Goal: Task Accomplishment & Management: Manage account settings

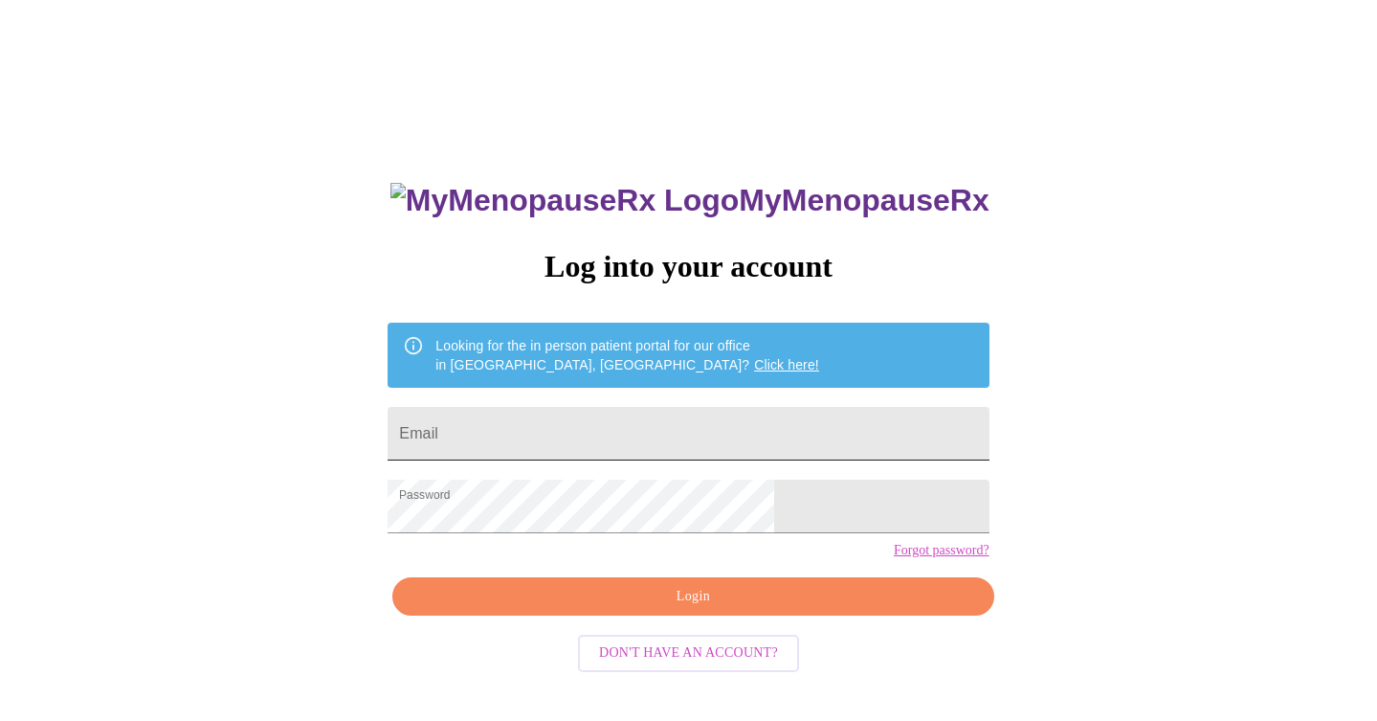
click at [542, 425] on input "Email" at bounding box center [688, 434] width 601 height 54
type input "ginagreenwald@gmail.com"
click at [686, 609] on span "Login" at bounding box center [692, 597] width 557 height 24
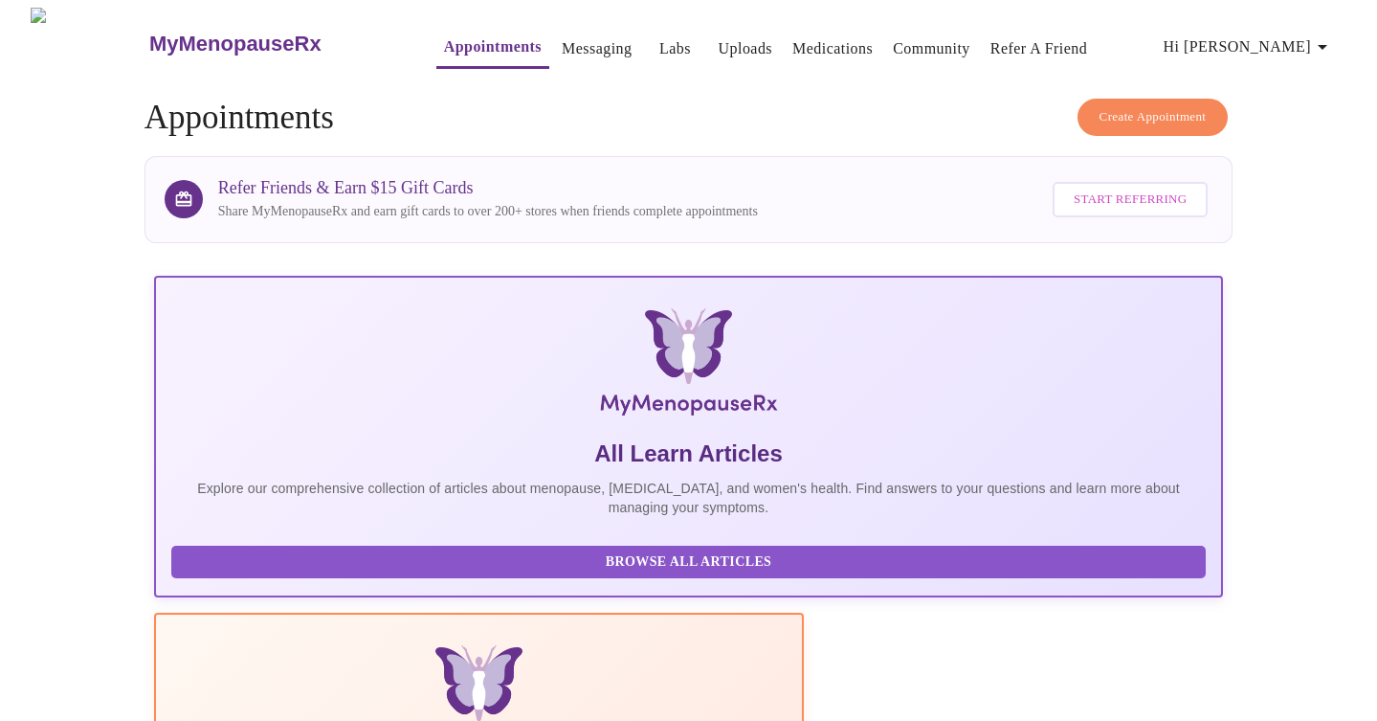
click at [450, 39] on link "Appointments" at bounding box center [493, 46] width 98 height 27
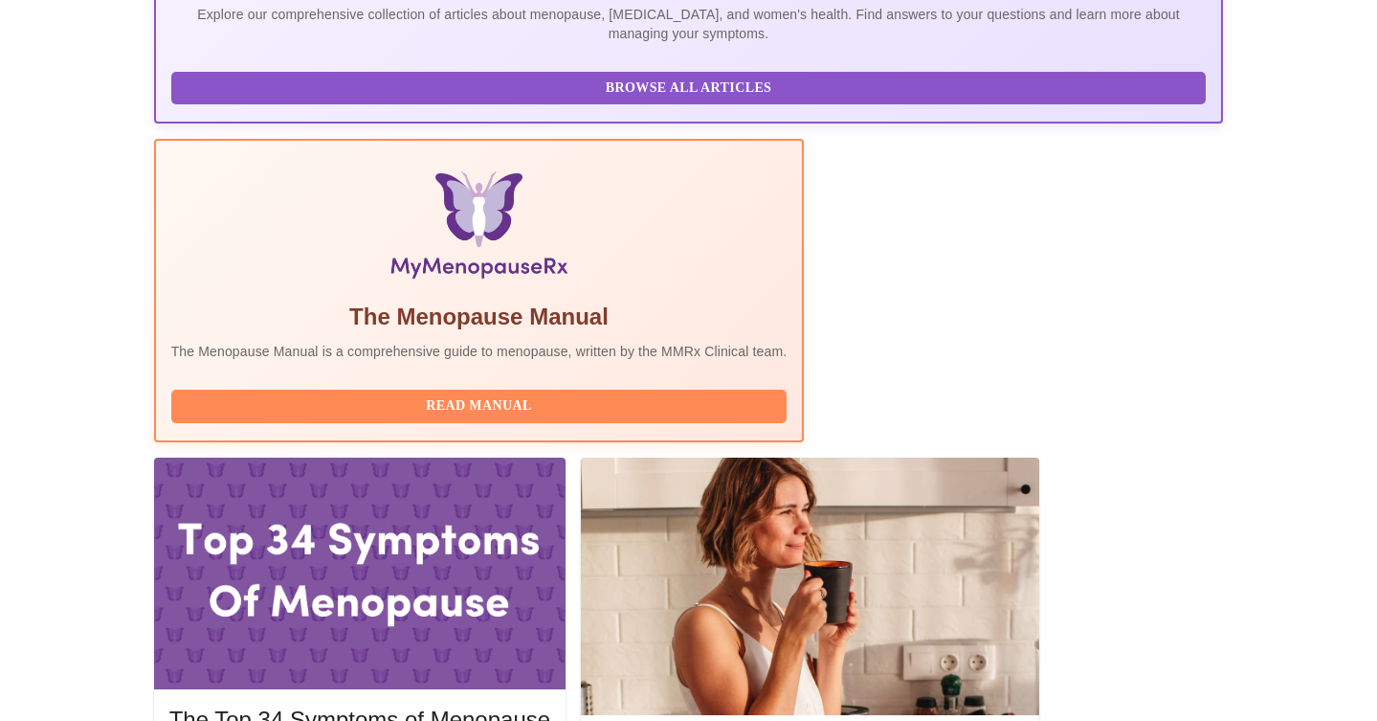
scroll to position [544, 0]
